Goal: Transaction & Acquisition: Purchase product/service

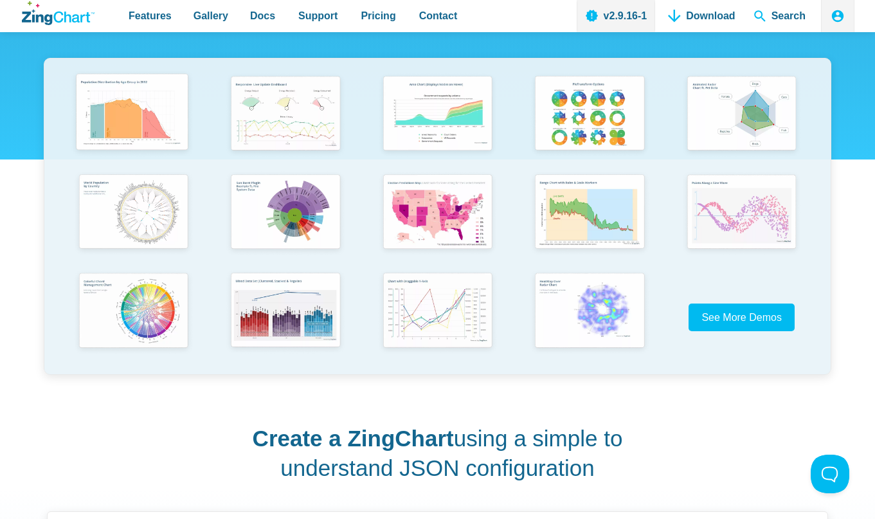
scroll to position [243, 0]
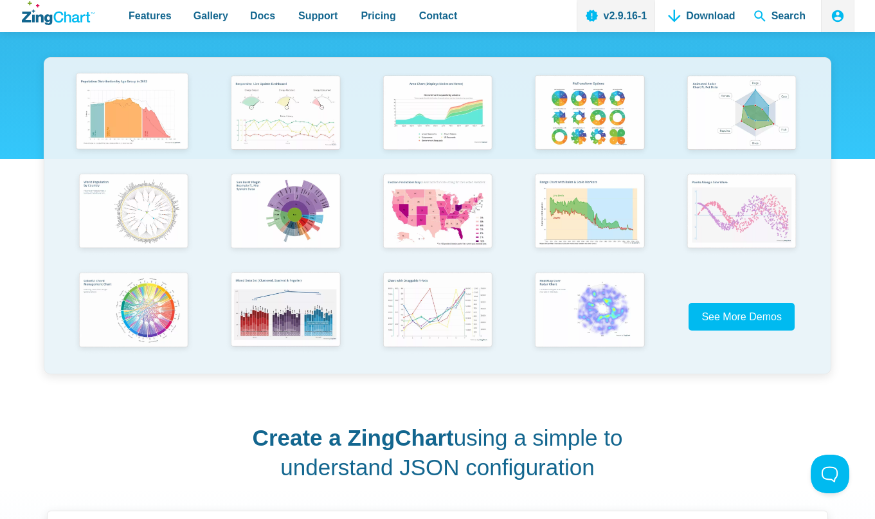
click at [114, 107] on img "App Content" at bounding box center [131, 112] width 125 height 89
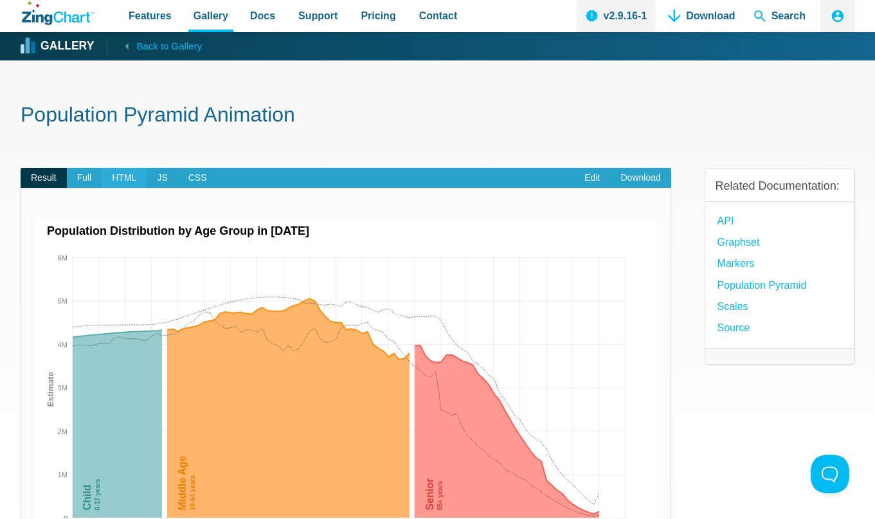
click at [117, 177] on span "HTML" at bounding box center [124, 178] width 45 height 21
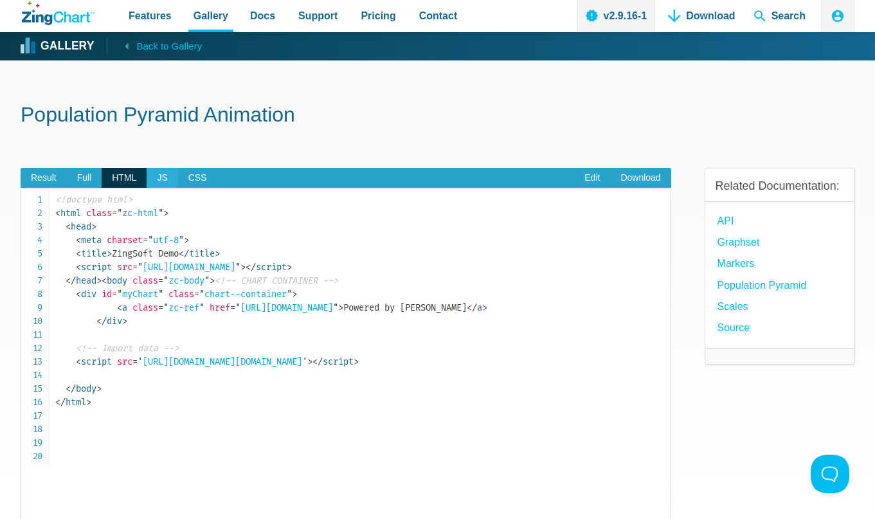
click at [162, 179] on span "JS" at bounding box center [162, 178] width 31 height 21
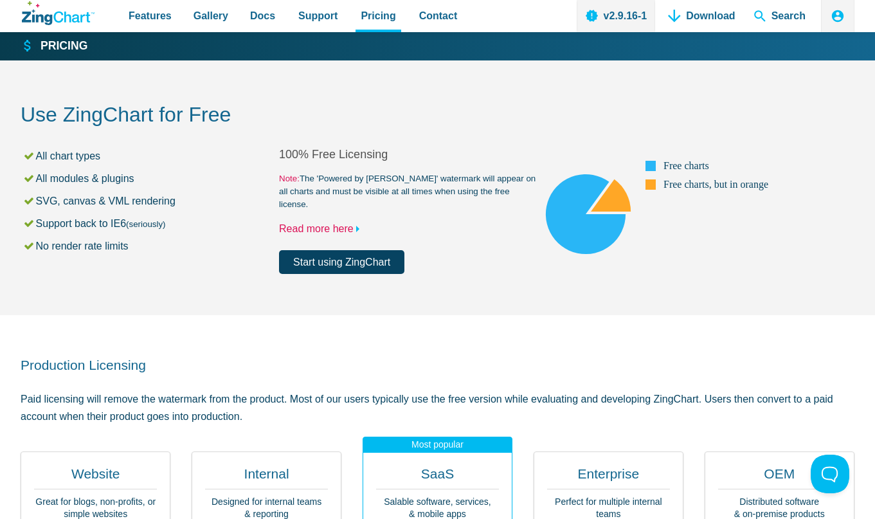
click at [350, 223] on link "Read more here" at bounding box center [322, 228] width 86 height 11
